Goal: Information Seeking & Learning: Learn about a topic

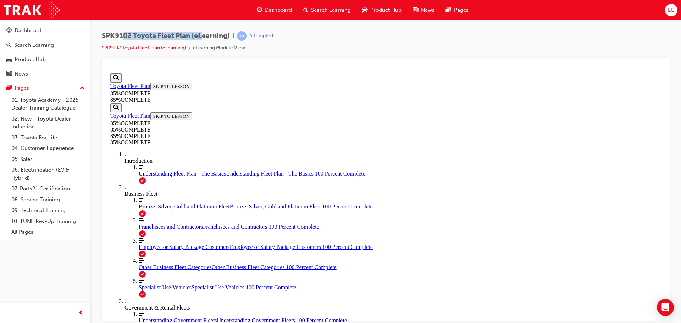
scroll to position [450, 0]
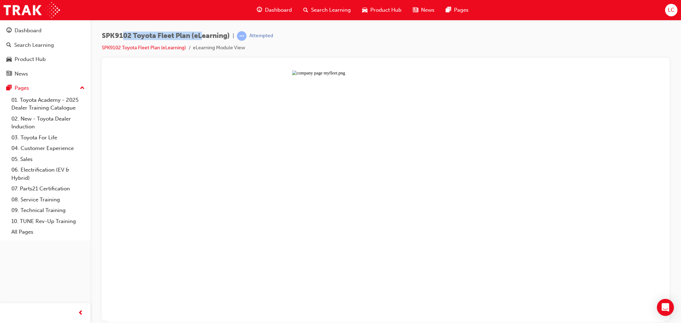
click at [378, 176] on button "Unzoom image" at bounding box center [386, 196] width 557 height 252
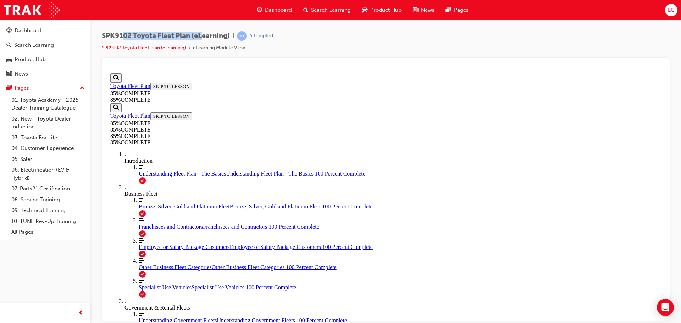
scroll to position [2543, 0]
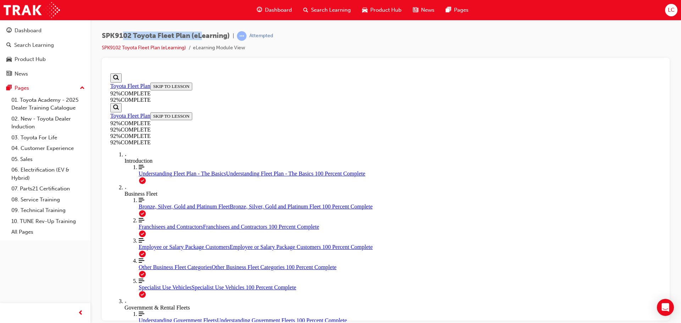
scroll to position [24, 0]
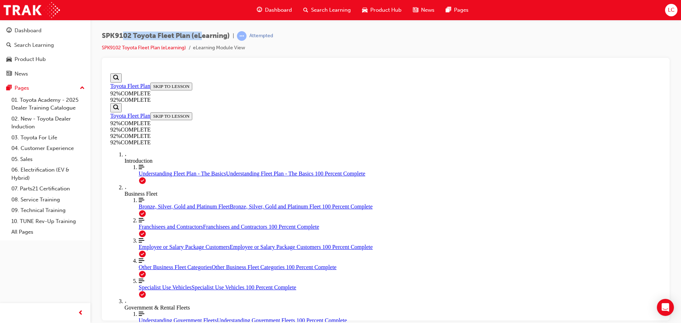
scroll to position [108, 0]
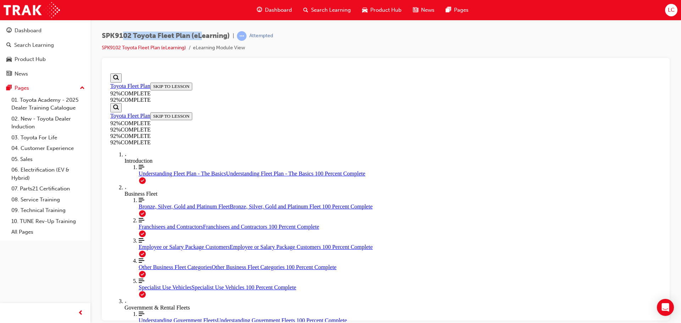
scroll to position [164, 0]
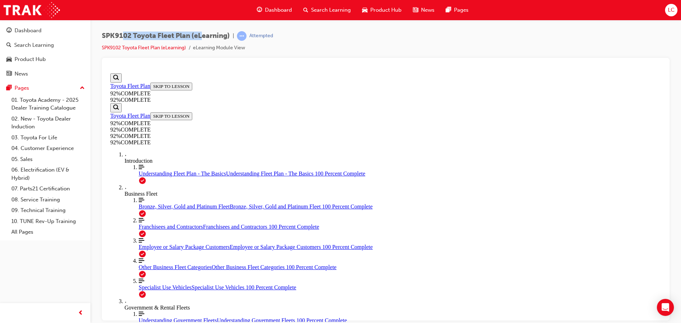
drag, startPoint x: 382, startPoint y: 201, endPoint x: 470, endPoint y: 267, distance: 110.3
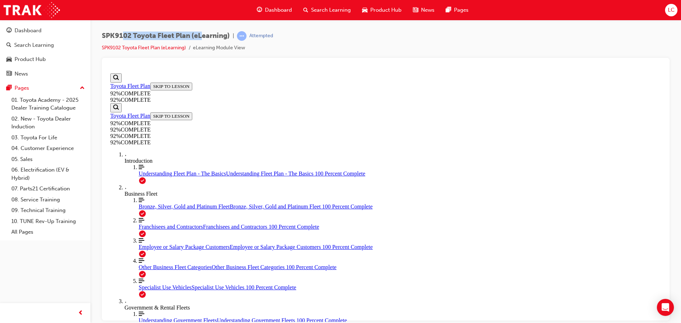
drag, startPoint x: 376, startPoint y: 197, endPoint x: 453, endPoint y: 231, distance: 83.5
drag, startPoint x: 375, startPoint y: 197, endPoint x: 424, endPoint y: 189, distance: 49.3
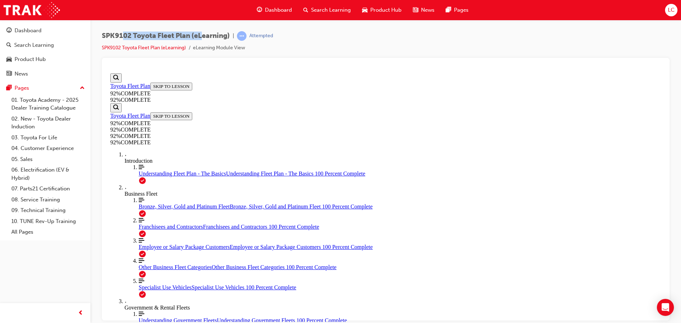
scroll to position [67, 0]
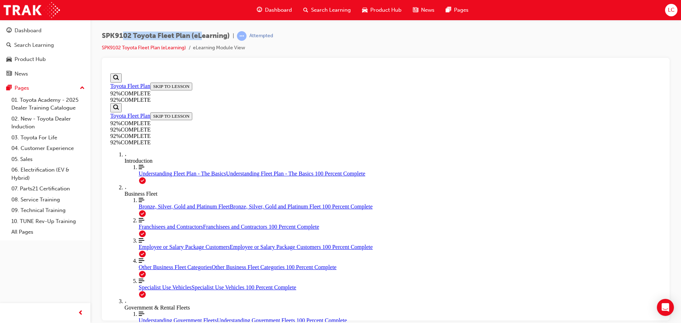
scroll to position [61, 0]
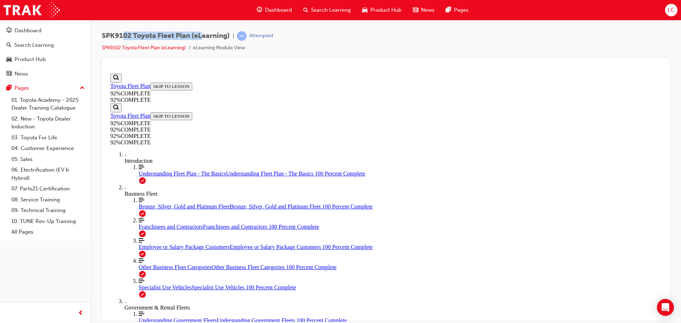
scroll to position [152, 0]
drag, startPoint x: 439, startPoint y: 304, endPoint x: 437, endPoint y: 299, distance: 5.6
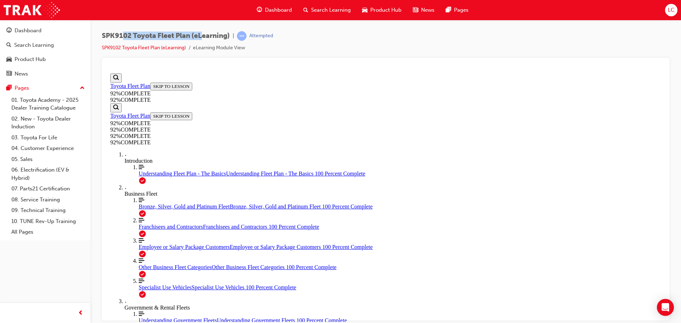
scroll to position [81, 0]
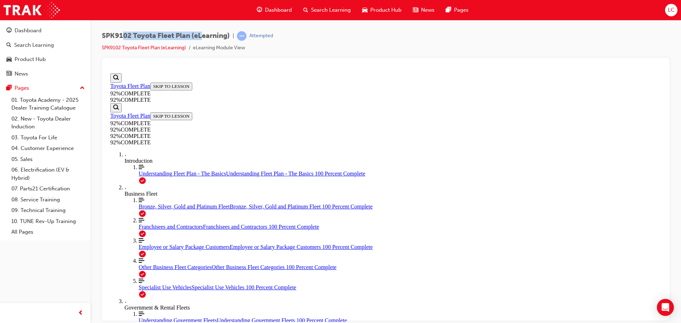
scroll to position [26, 0]
click at [174, 36] on span "SPK9102 Toyota Fleet Plan (eLearning)" at bounding box center [166, 36] width 128 height 8
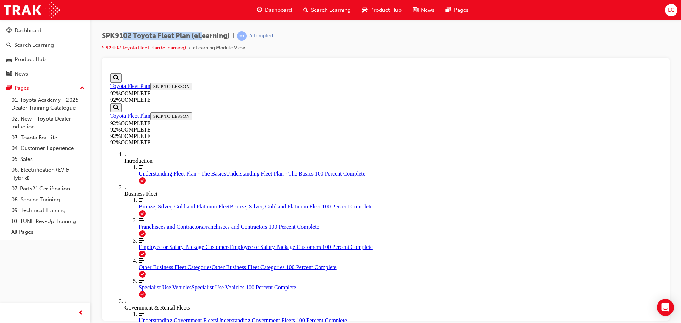
click at [156, 38] on span "SPK9102 Toyota Fleet Plan (eLearning)" at bounding box center [166, 36] width 128 height 8
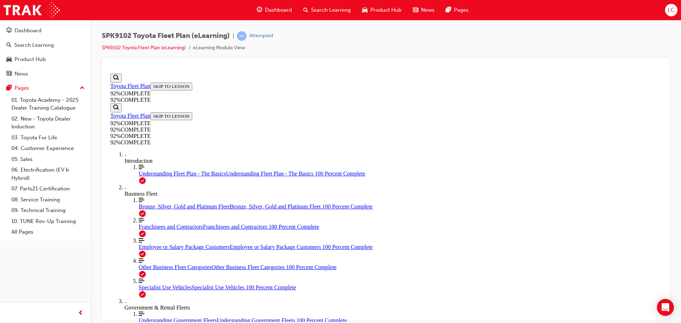
scroll to position [61, 0]
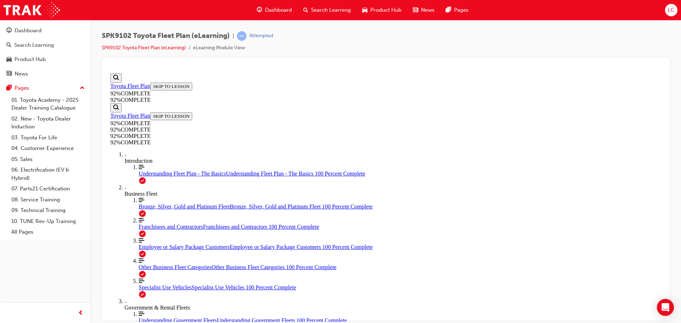
drag, startPoint x: 392, startPoint y: 196, endPoint x: 477, endPoint y: 261, distance: 107.2
drag, startPoint x: 360, startPoint y: 227, endPoint x: 440, endPoint y: 196, distance: 85.4
drag, startPoint x: 368, startPoint y: 220, endPoint x: 465, endPoint y: 225, distance: 96.7
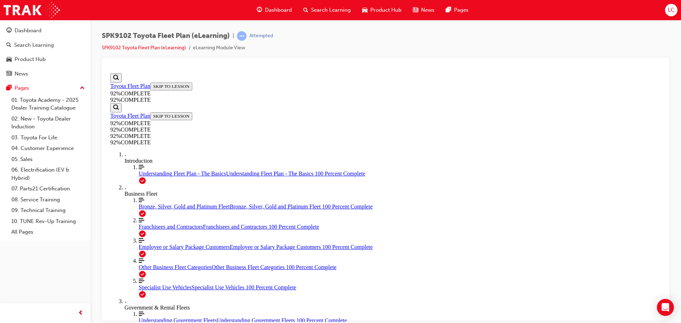
scroll to position [93, 0]
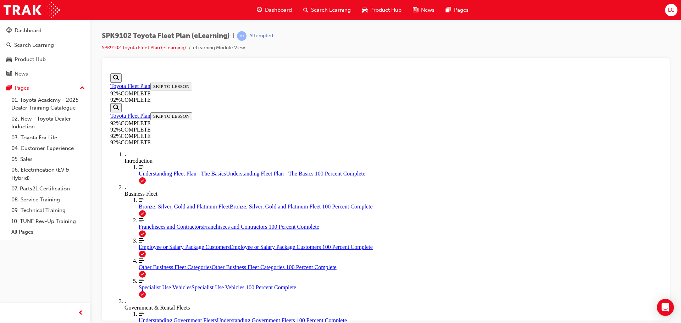
scroll to position [164, 0]
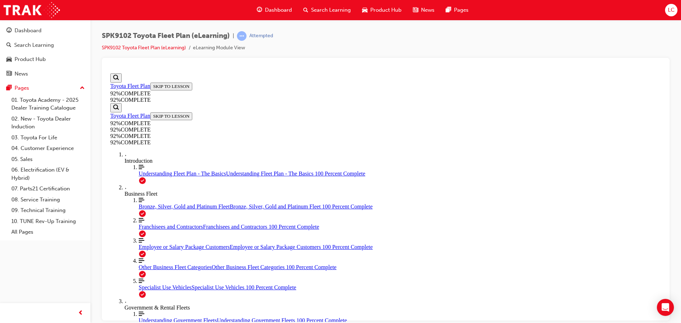
drag, startPoint x: 443, startPoint y: 282, endPoint x: 447, endPoint y: 290, distance: 8.4
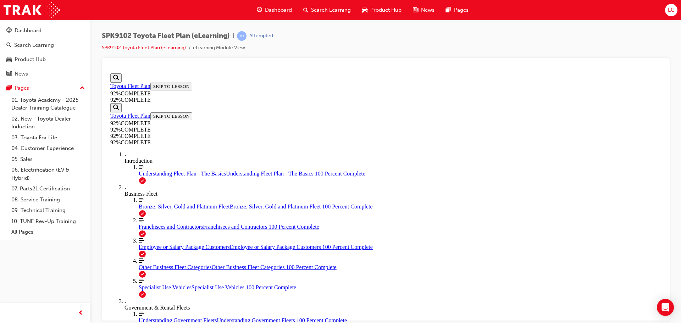
scroll to position [97, 0]
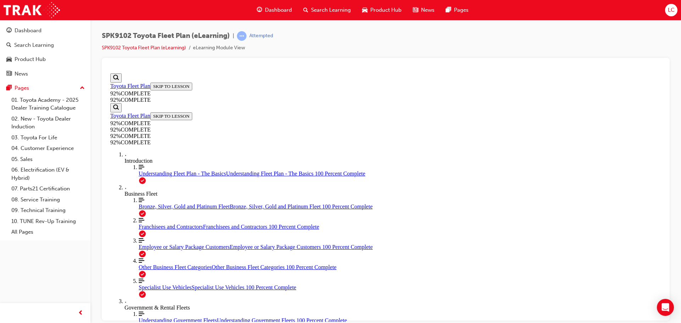
drag, startPoint x: 372, startPoint y: 294, endPoint x: 370, endPoint y: 280, distance: 14.3
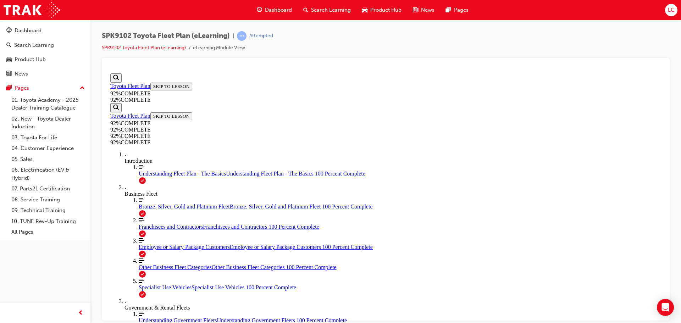
scroll to position [81, 0]
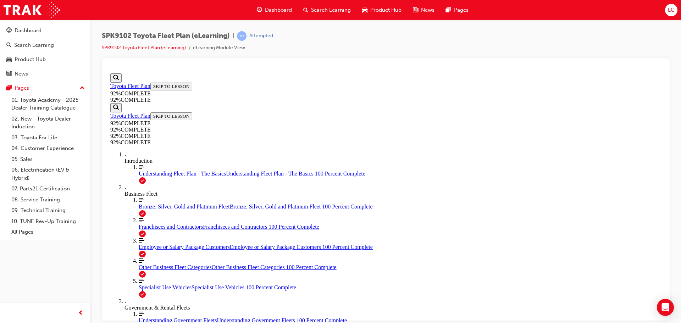
scroll to position [100, 0]
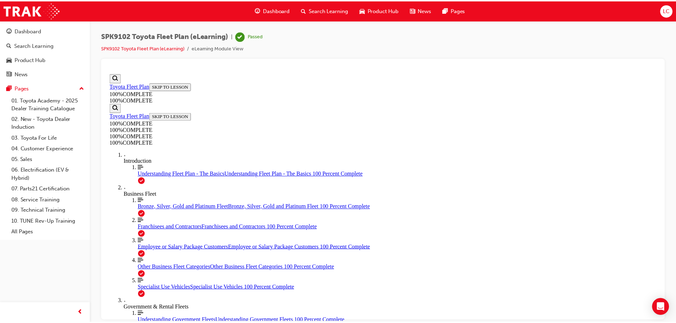
scroll to position [115, 0]
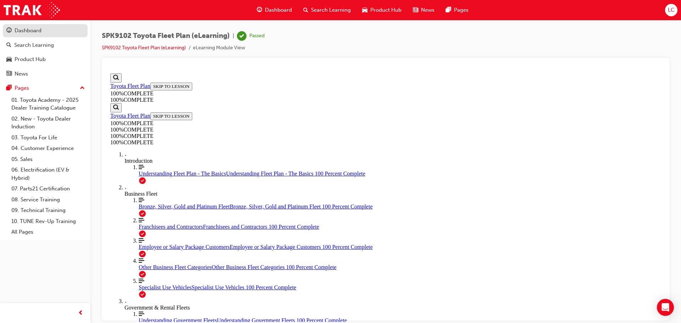
click at [27, 37] on link "Dashboard" at bounding box center [45, 30] width 85 height 13
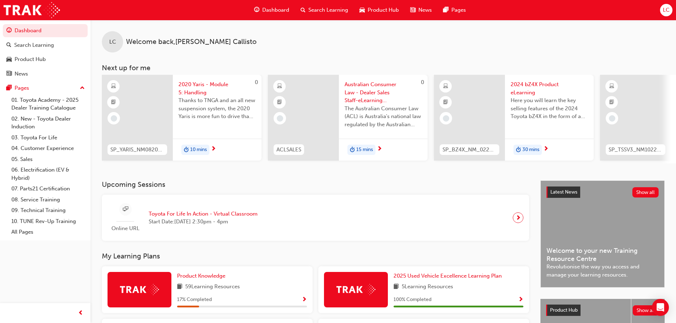
scroll to position [238, 0]
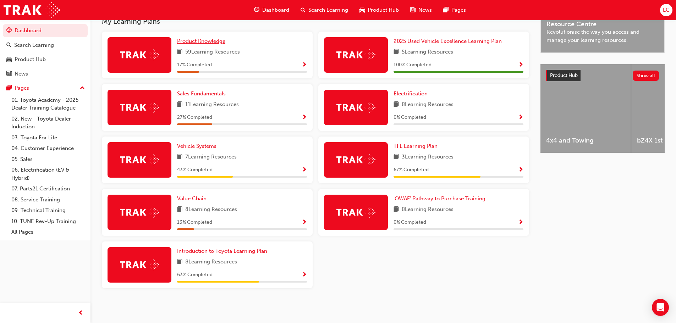
click at [199, 44] on link "Product Knowledge" at bounding box center [202, 41] width 51 height 8
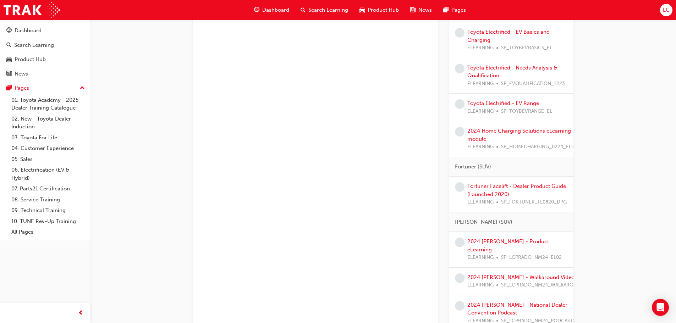
scroll to position [781, 0]
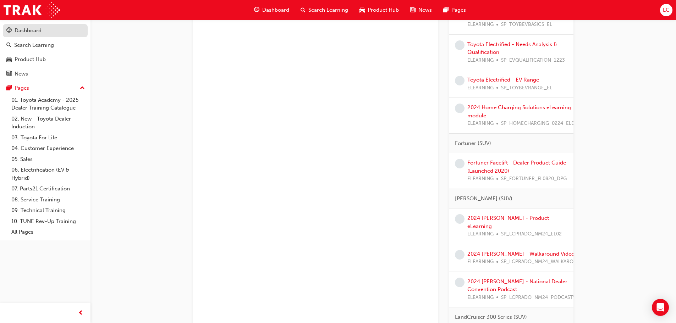
click at [50, 32] on div "Dashboard" at bounding box center [45, 30] width 78 height 9
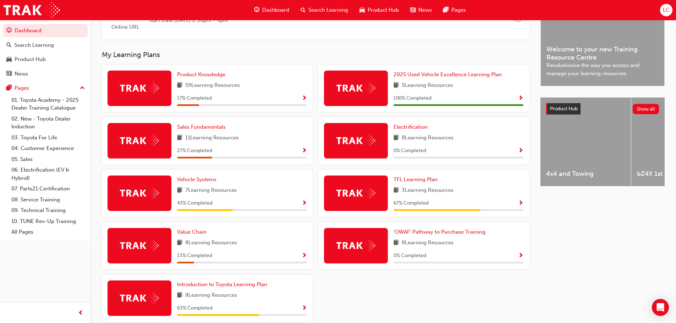
scroll to position [202, 0]
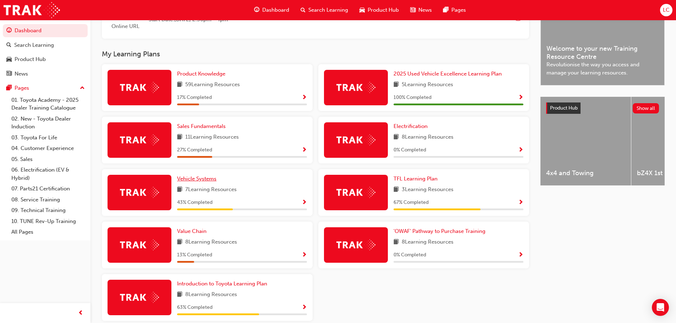
click at [215, 179] on span "Vehicle Systems" at bounding box center [196, 179] width 39 height 6
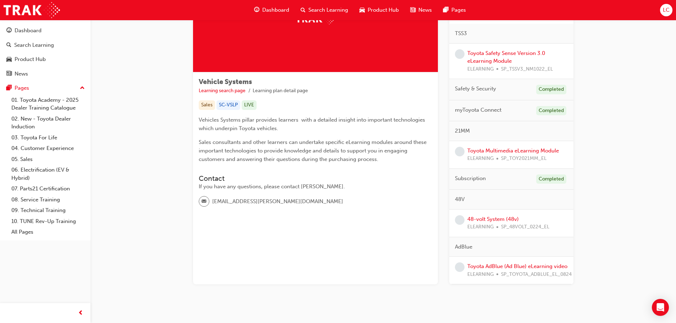
scroll to position [35, 0]
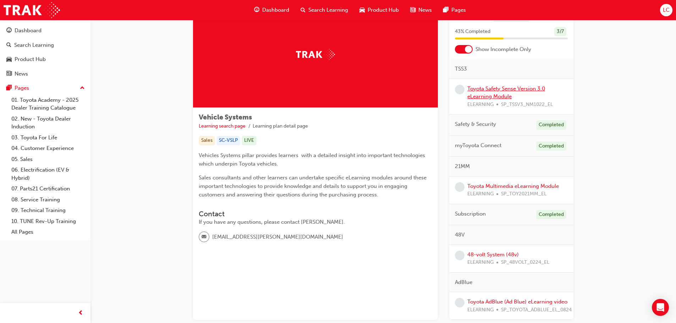
click at [482, 91] on link "Toyota Safety Sense Version 3.0 eLearning Module" at bounding box center [506, 93] width 78 height 15
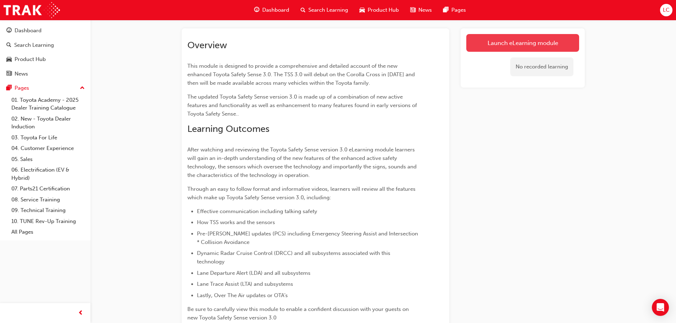
click at [479, 46] on link "Launch eLearning module" at bounding box center [522, 43] width 113 height 18
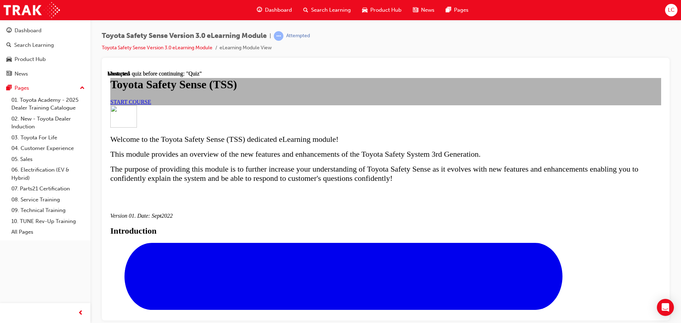
click at [151, 105] on link "START COURSE" at bounding box center [130, 102] width 41 height 6
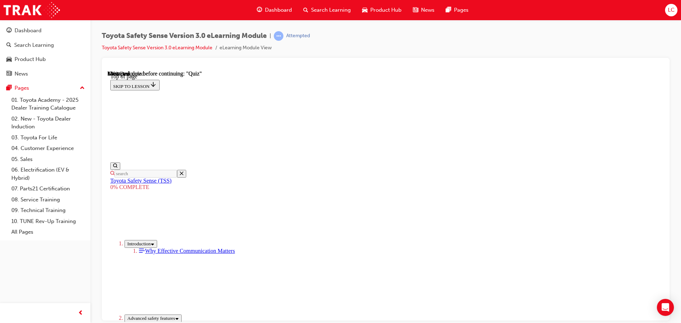
scroll to position [199, 0]
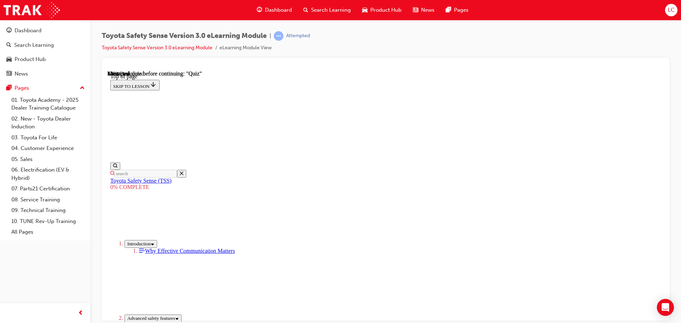
drag, startPoint x: 346, startPoint y: 236, endPoint x: 346, endPoint y: 230, distance: 6.1
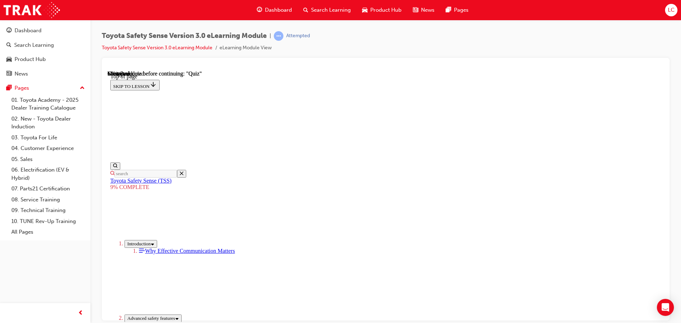
scroll to position [503, 0]
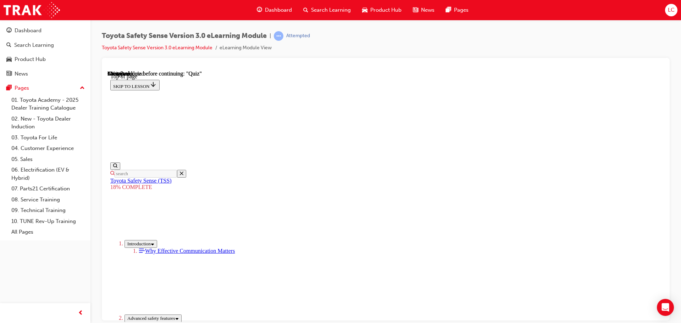
scroll to position [128, 0]
